Goal: Navigation & Orientation: Find specific page/section

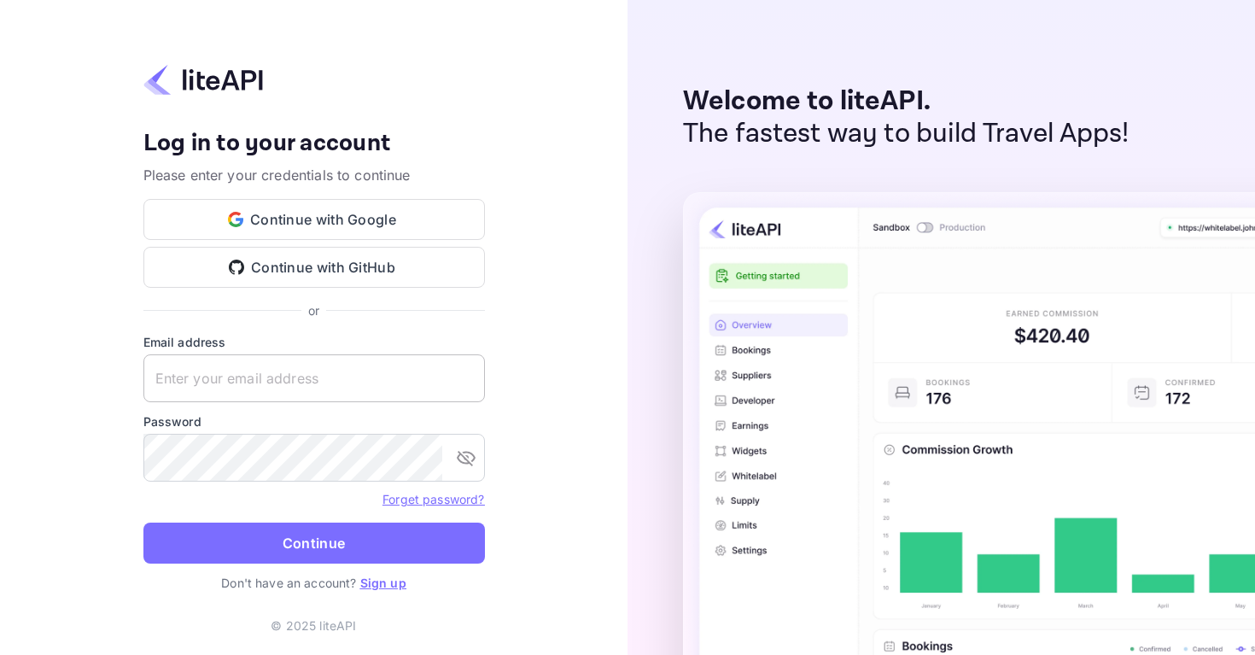
click at [347, 378] on input "text" at bounding box center [313, 378] width 341 height 48
type input "u@[DOMAIN_NAME]"
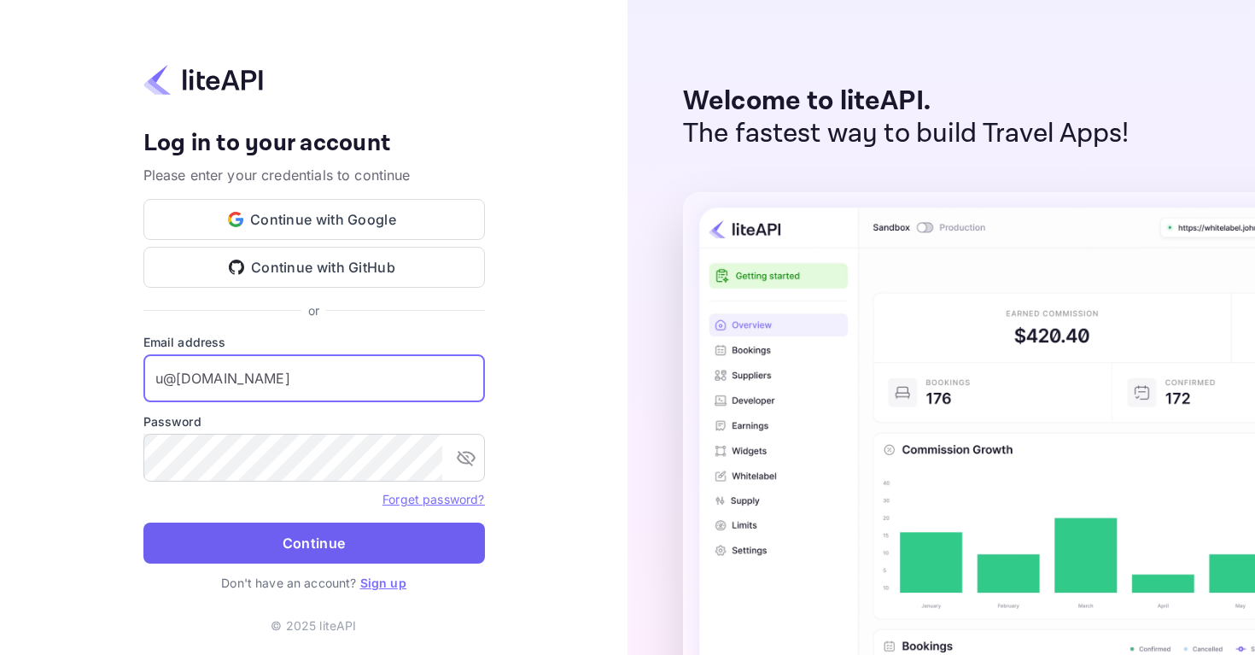
click at [389, 551] on button "Continue" at bounding box center [313, 542] width 341 height 41
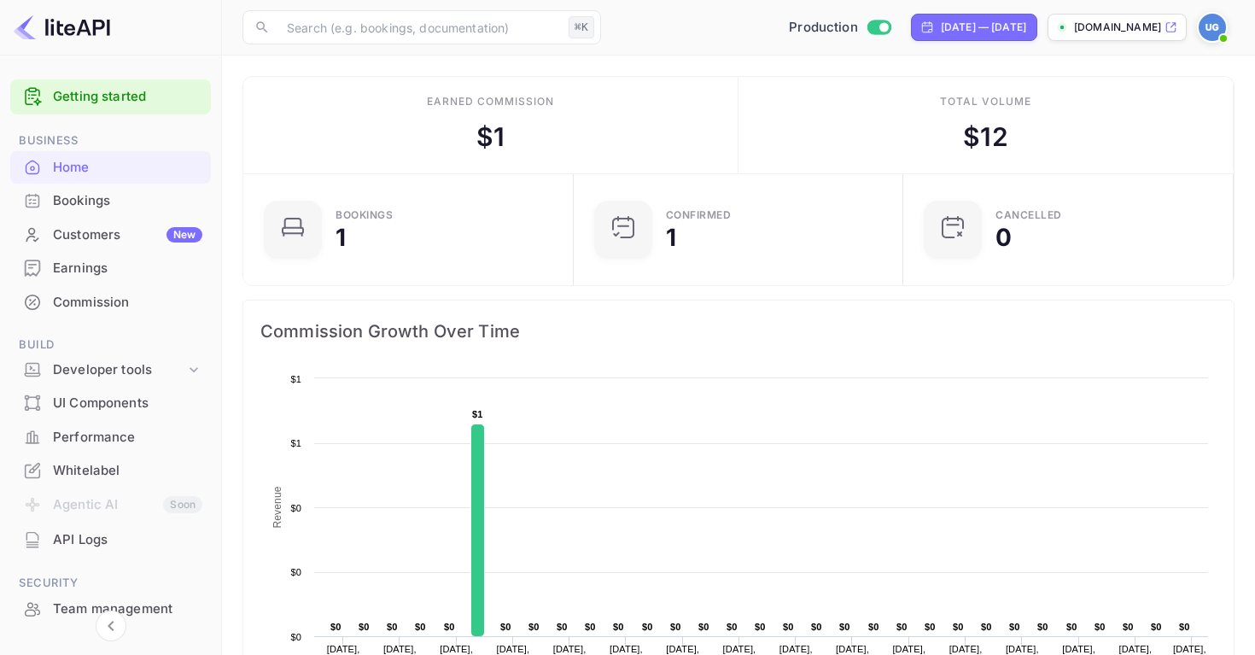
click at [85, 103] on link "Getting started" at bounding box center [127, 97] width 149 height 20
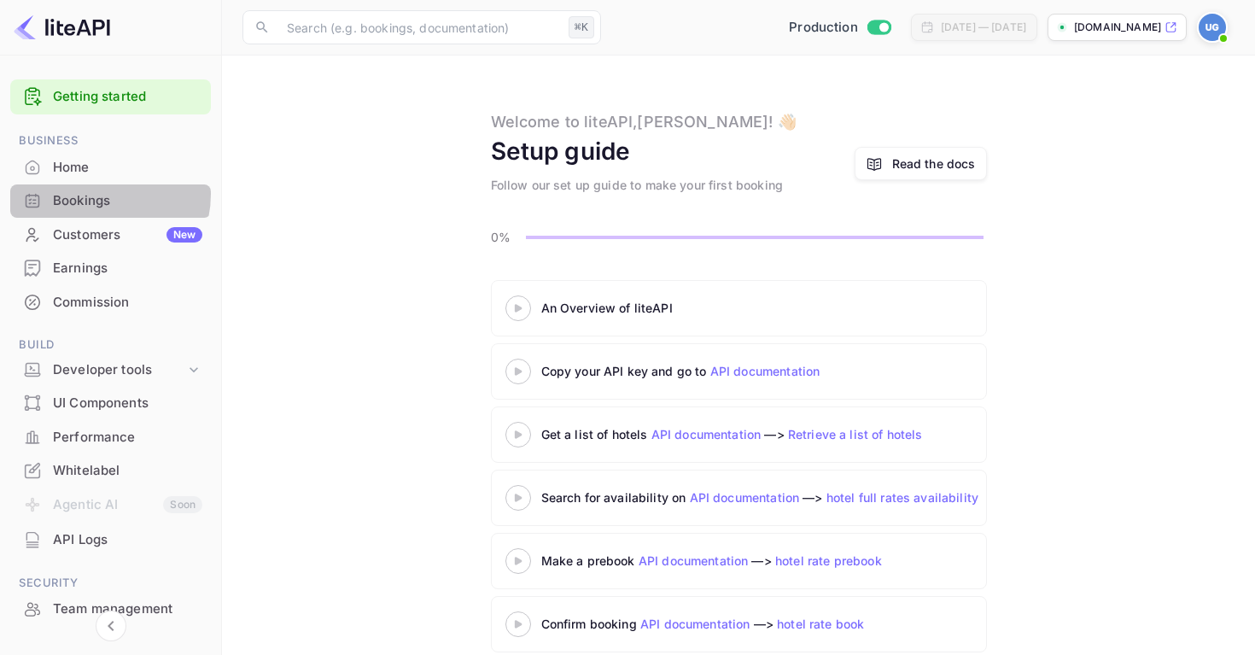
click at [92, 194] on div "Bookings" at bounding box center [127, 201] width 149 height 20
click at [92, 237] on div "Customers New" at bounding box center [127, 235] width 149 height 20
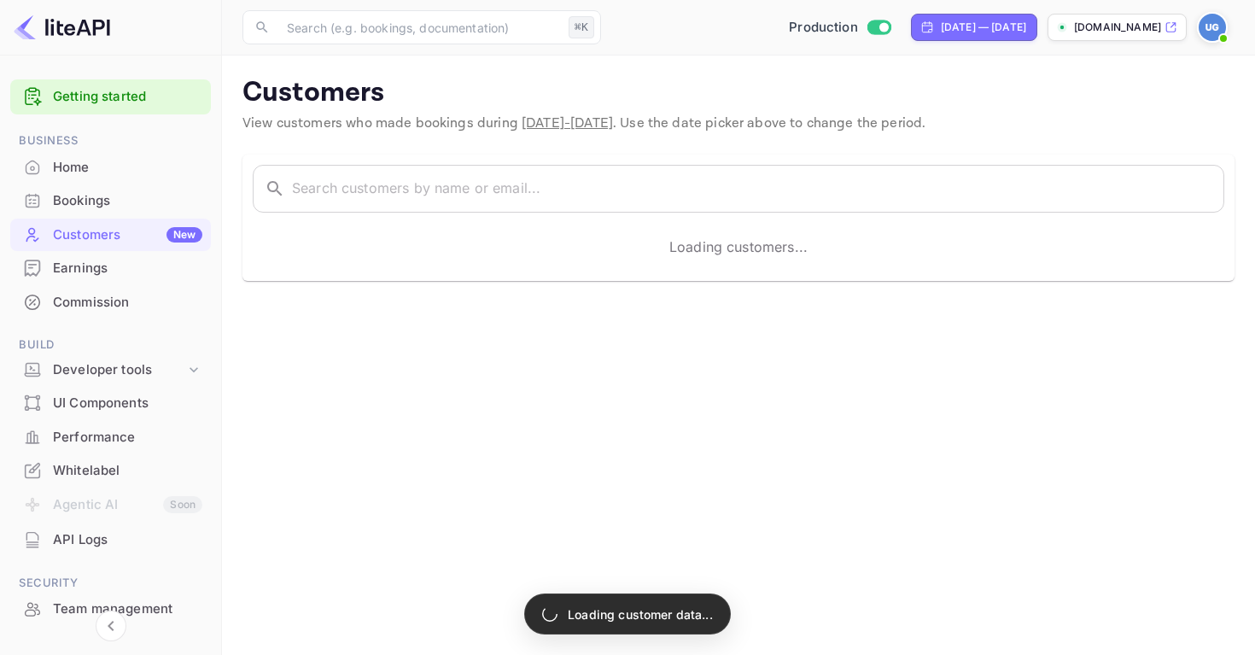
click at [87, 276] on div "Earnings" at bounding box center [127, 269] width 149 height 20
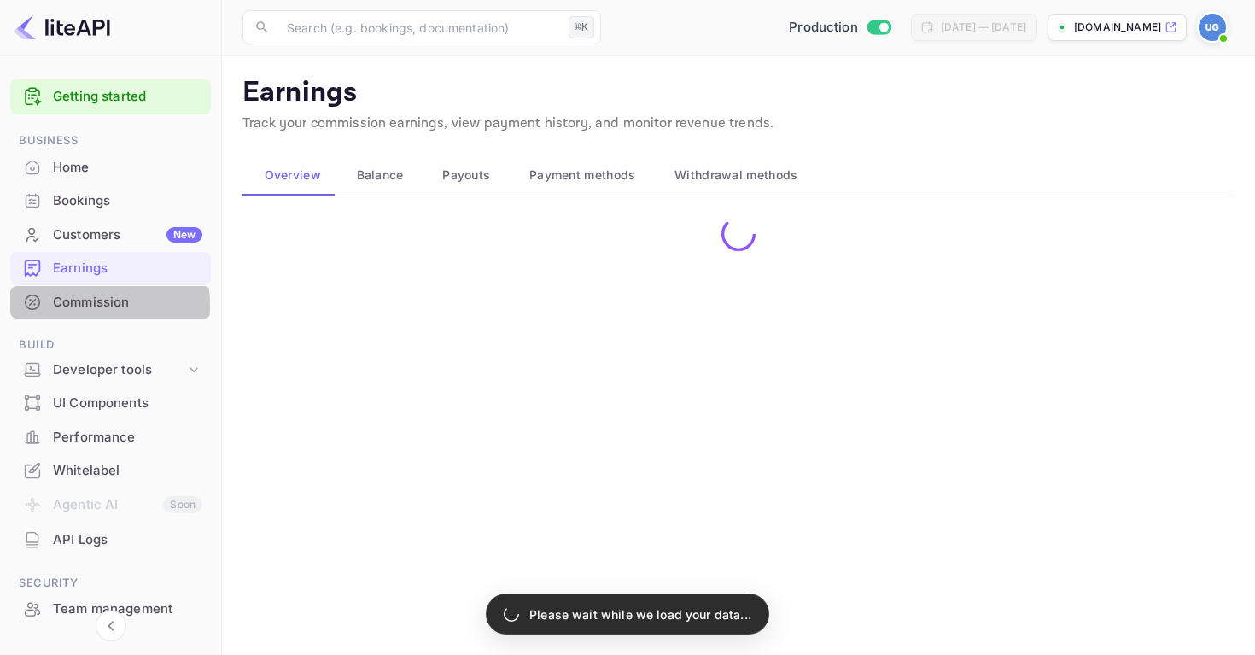
click at [89, 306] on div "Commission" at bounding box center [127, 303] width 149 height 20
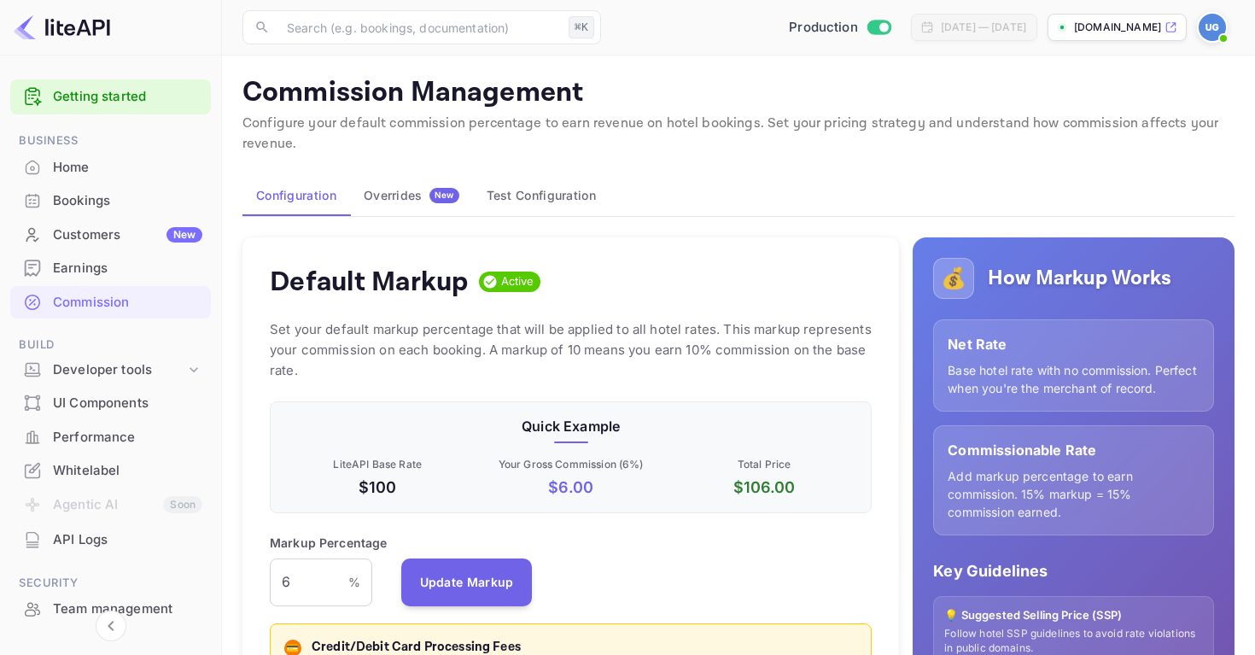
click at [76, 26] on img at bounding box center [62, 27] width 96 height 27
click at [60, 167] on div "Home" at bounding box center [127, 168] width 149 height 20
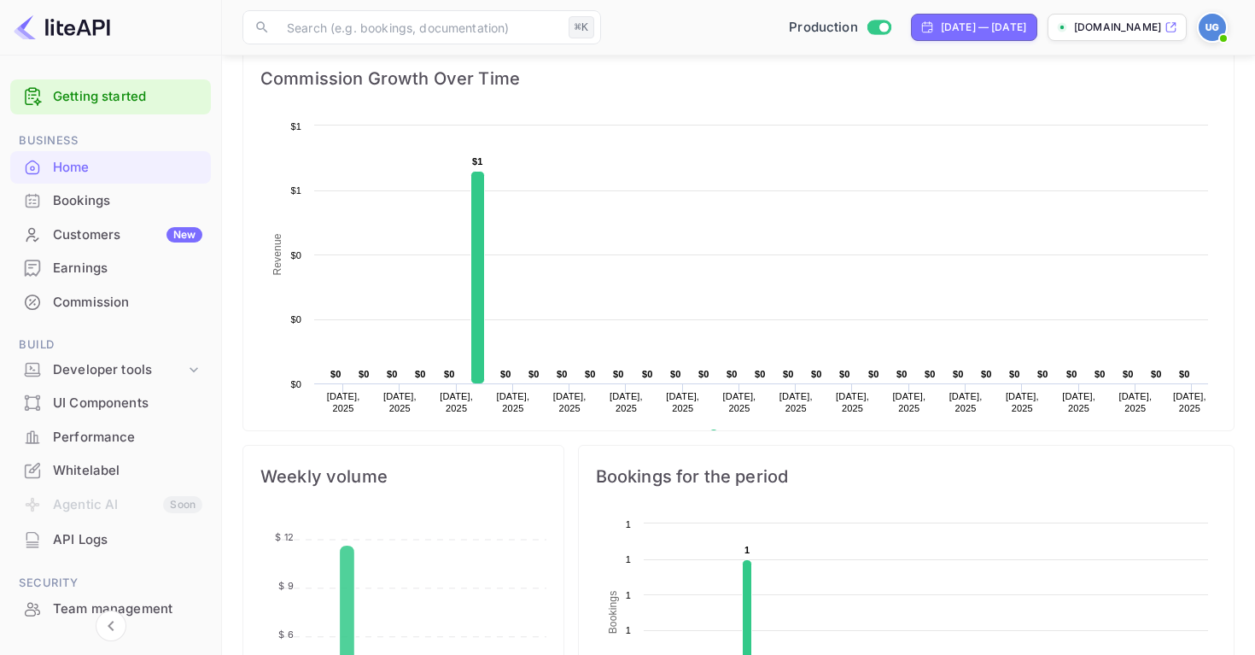
scroll to position [639, 0]
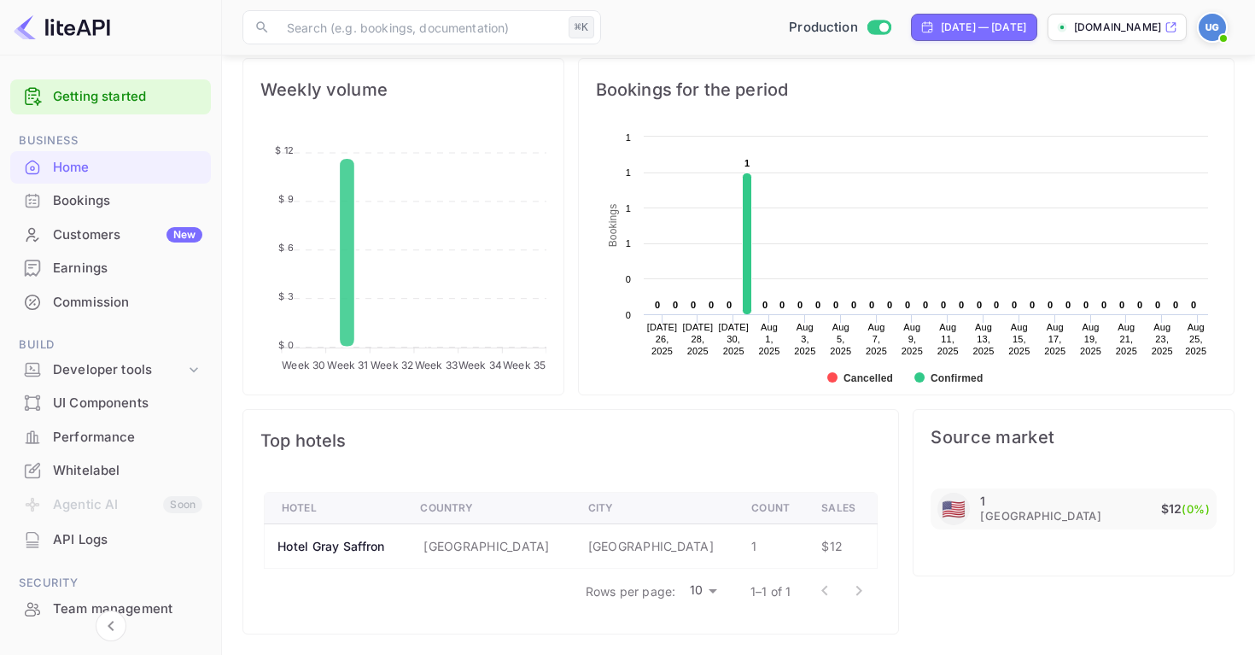
click at [316, 550] on th "Hotel Gray Saffron" at bounding box center [336, 546] width 143 height 44
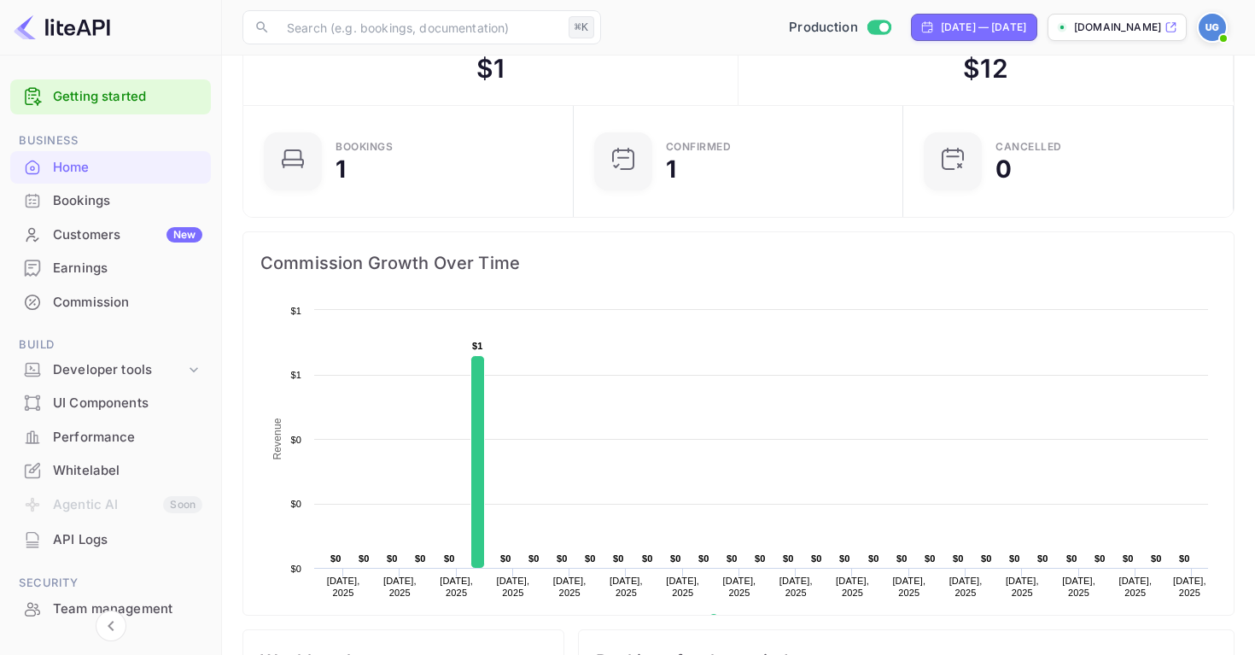
scroll to position [0, 0]
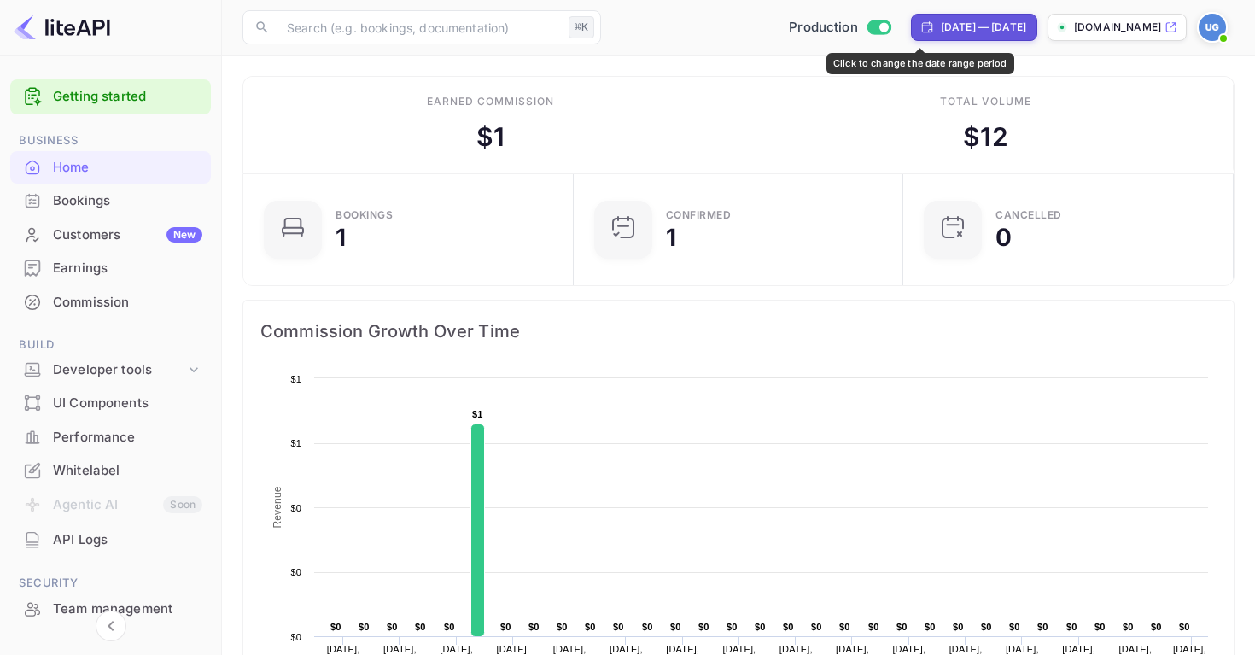
click at [941, 25] on div "Jul 26, 2025 — Aug 25, 2025" at bounding box center [983, 27] width 85 height 15
select select "6"
select select "2025"
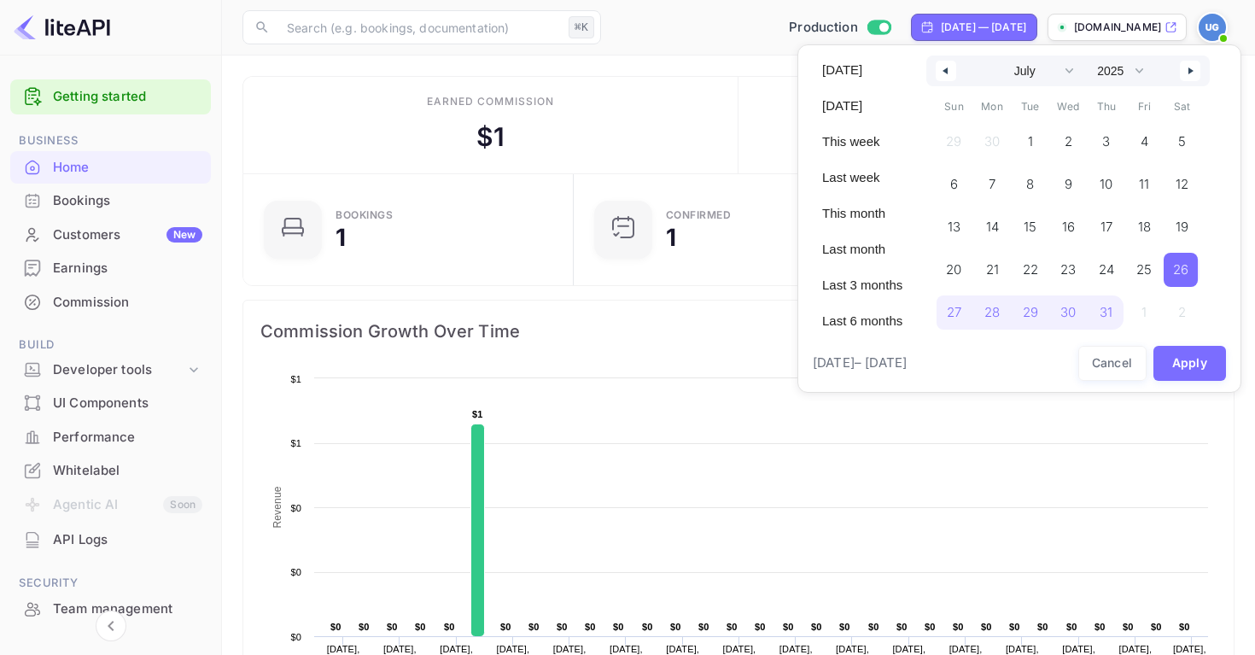
click at [1220, 25] on div at bounding box center [627, 327] width 1255 height 655
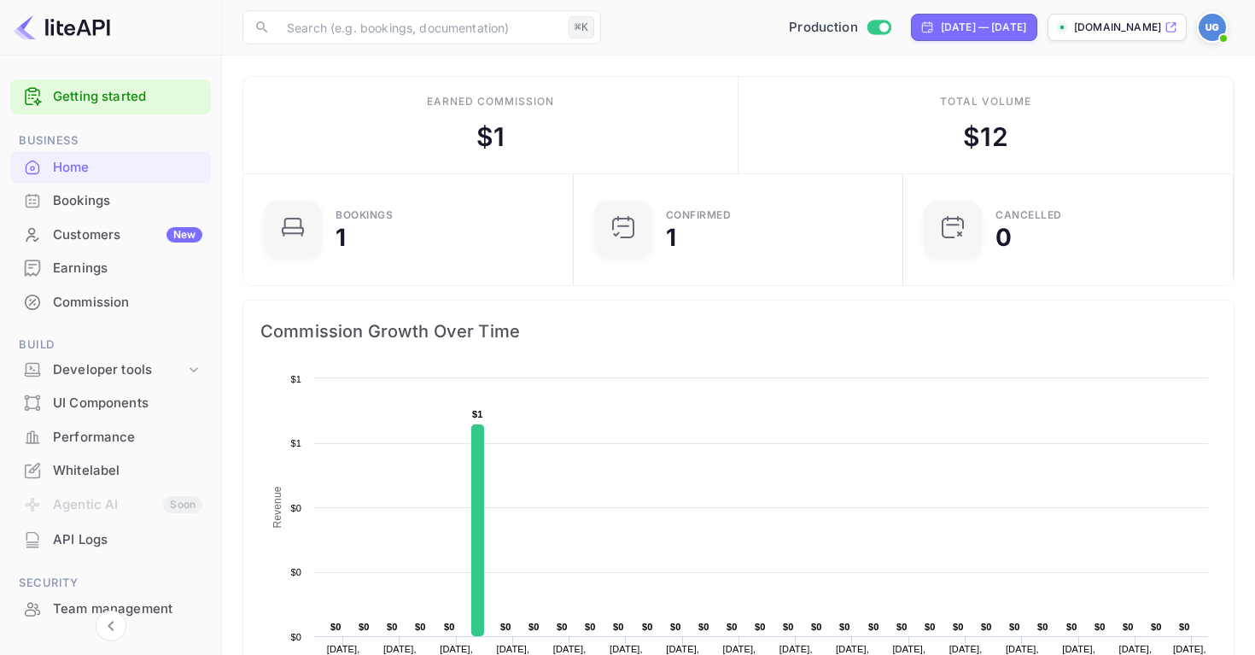
click at [1220, 27] on img at bounding box center [1212, 27] width 27 height 27
click at [1105, 27] on div at bounding box center [627, 327] width 1255 height 655
click at [1098, 25] on p "u-sa-fx6e8.nuitee.link" at bounding box center [1117, 27] width 87 height 15
